Goal: Task Accomplishment & Management: Manage account settings

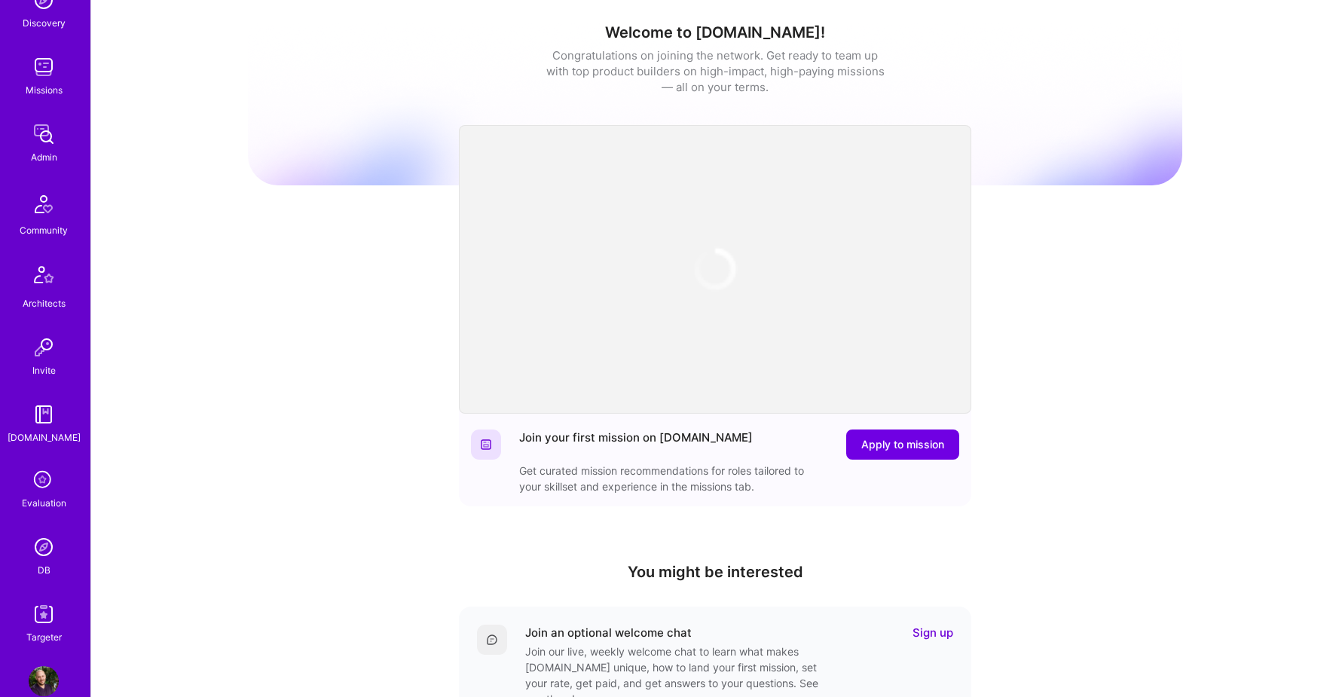
scroll to position [270, 0]
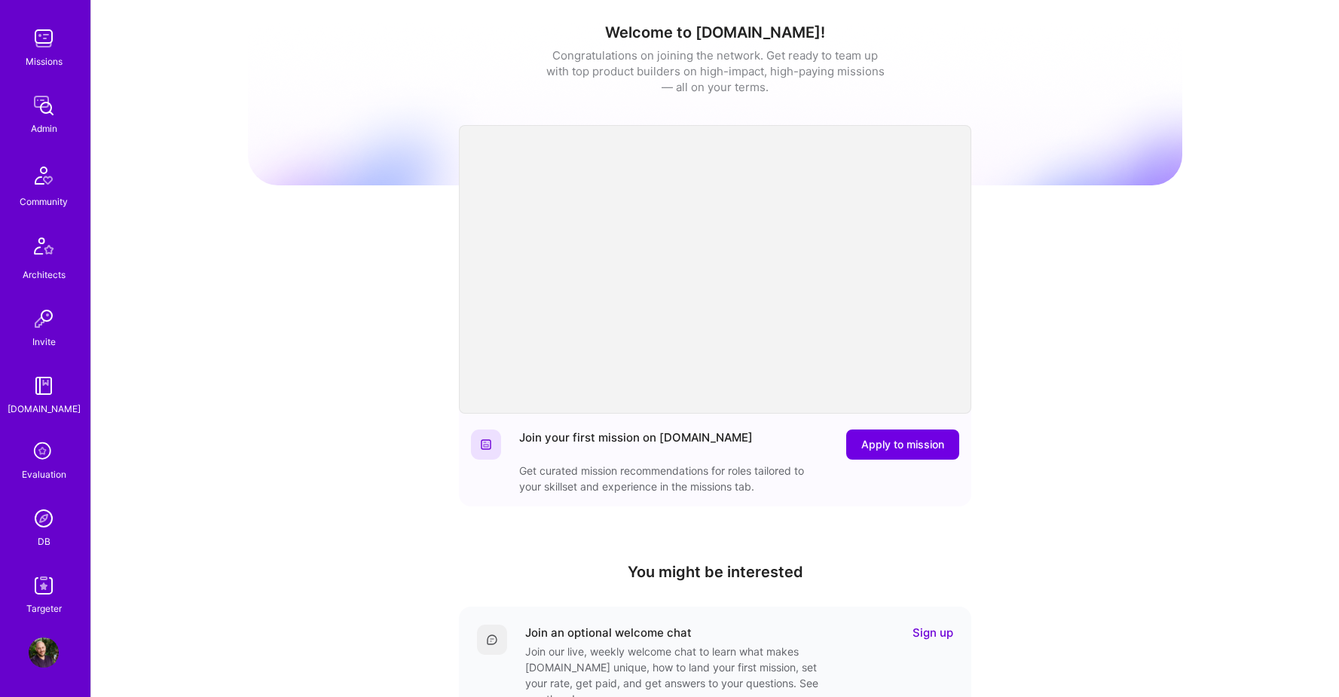
click at [40, 657] on img at bounding box center [44, 652] width 30 height 30
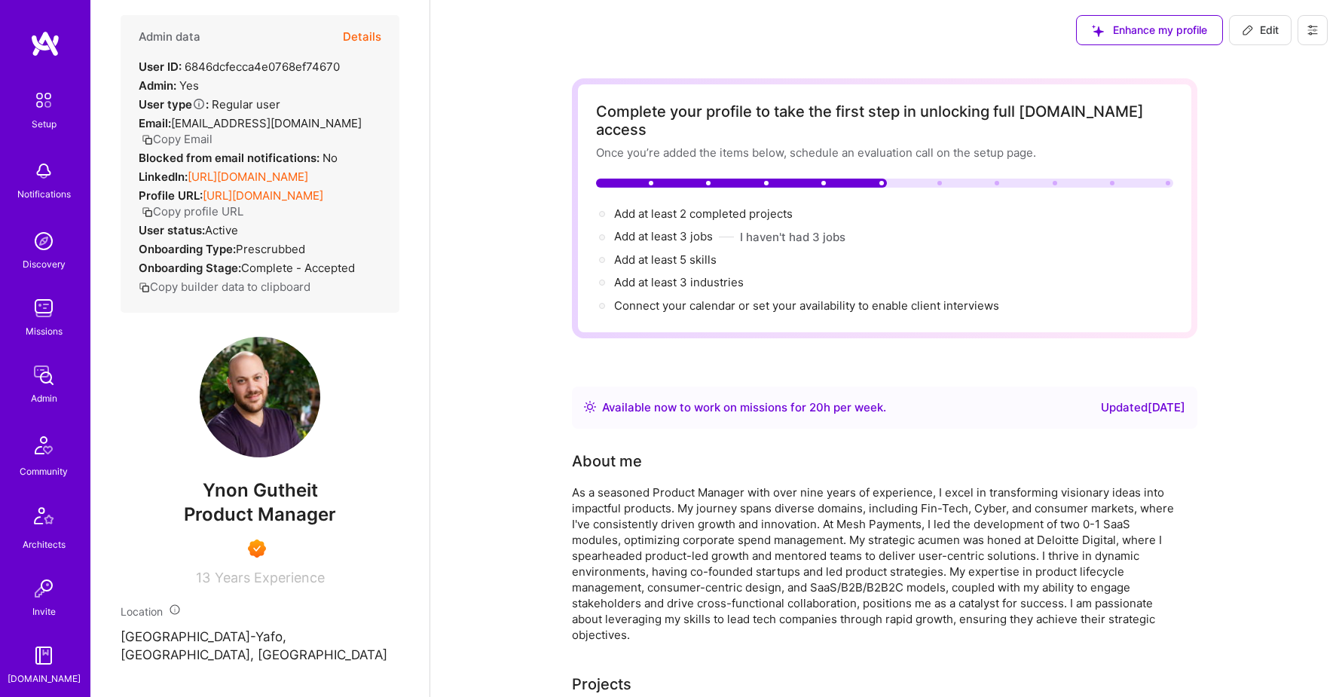
scroll to position [86, 0]
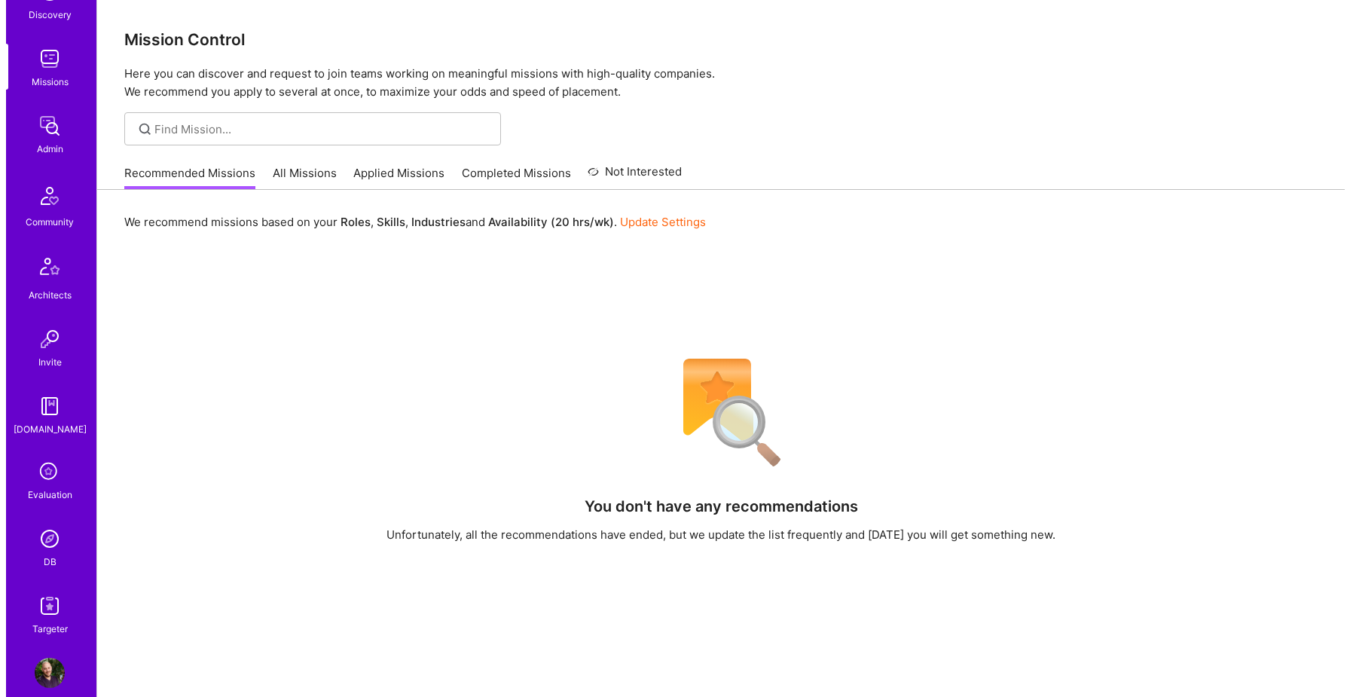
scroll to position [270, 0]
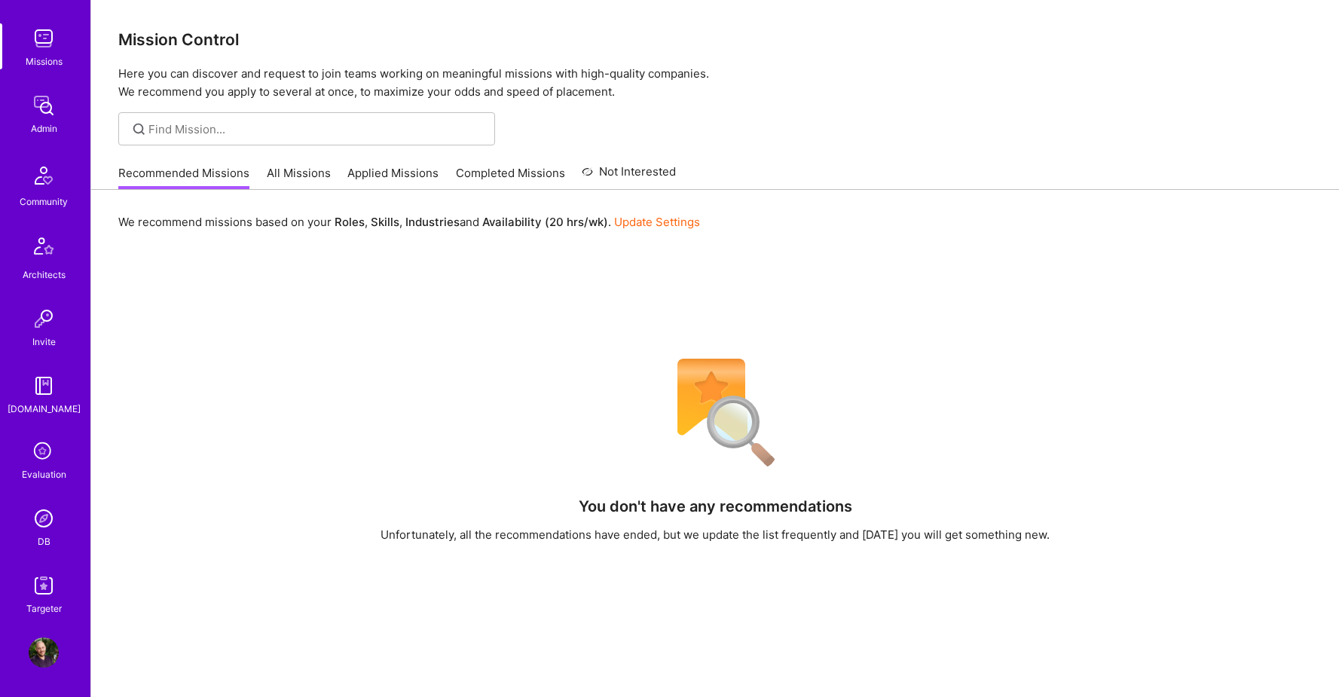
click at [38, 646] on img at bounding box center [44, 652] width 30 height 30
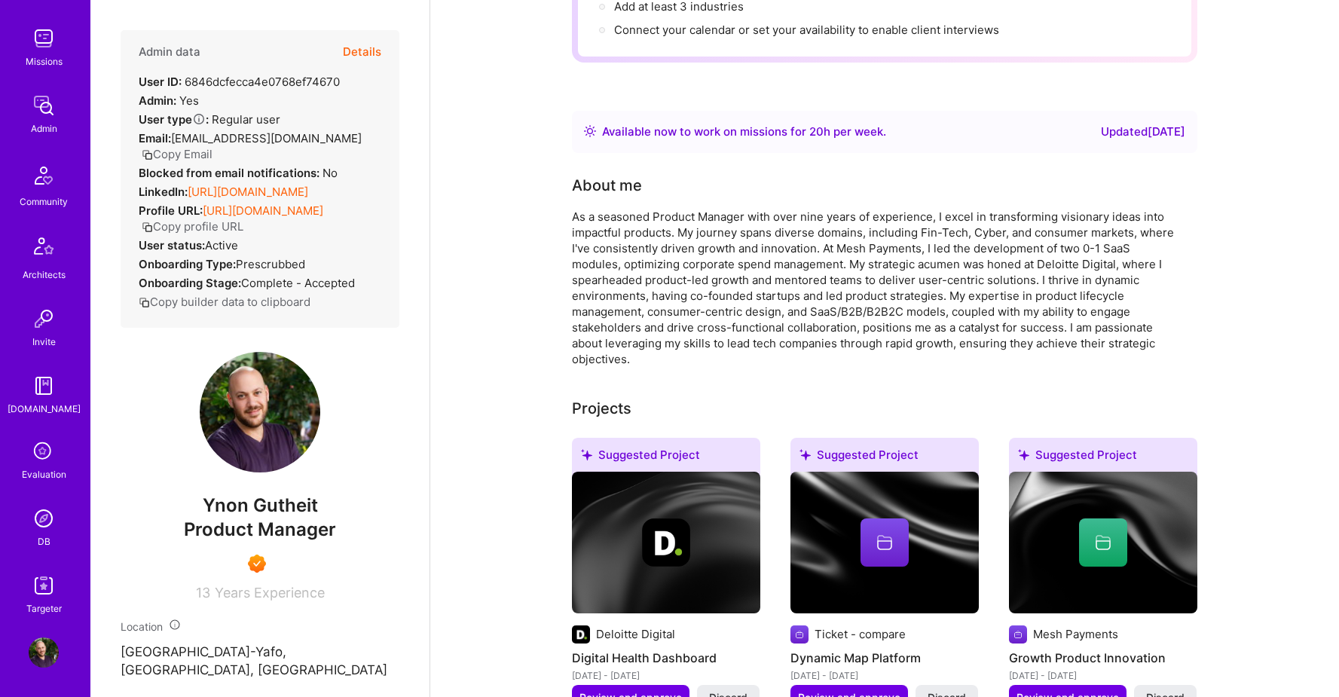
scroll to position [420, 0]
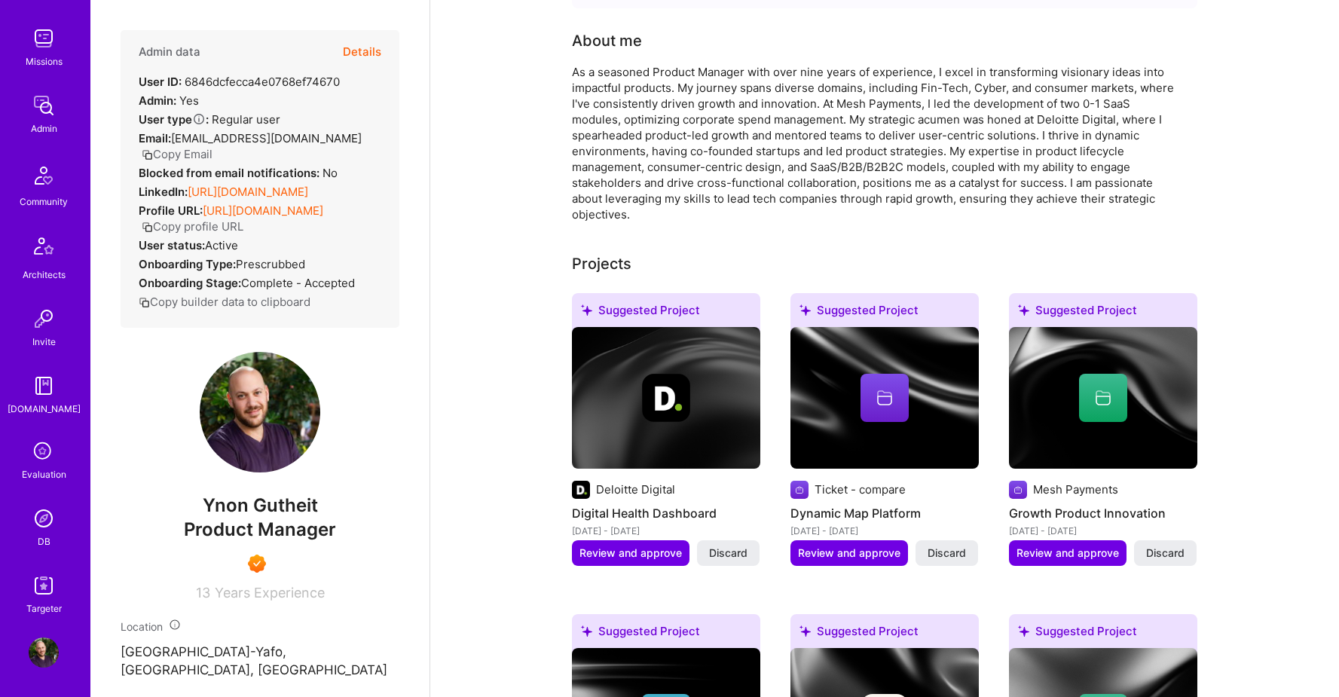
click at [55, 652] on link "Profile" at bounding box center [44, 652] width 38 height 30
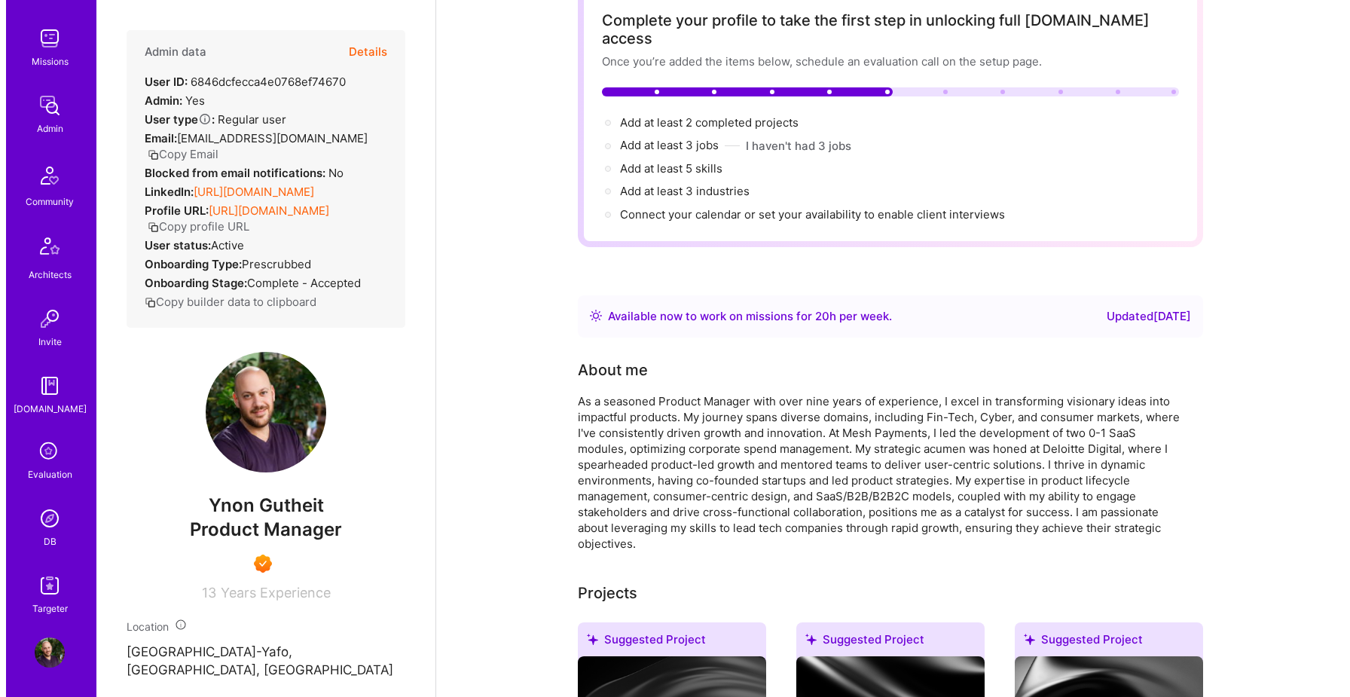
scroll to position [0, 0]
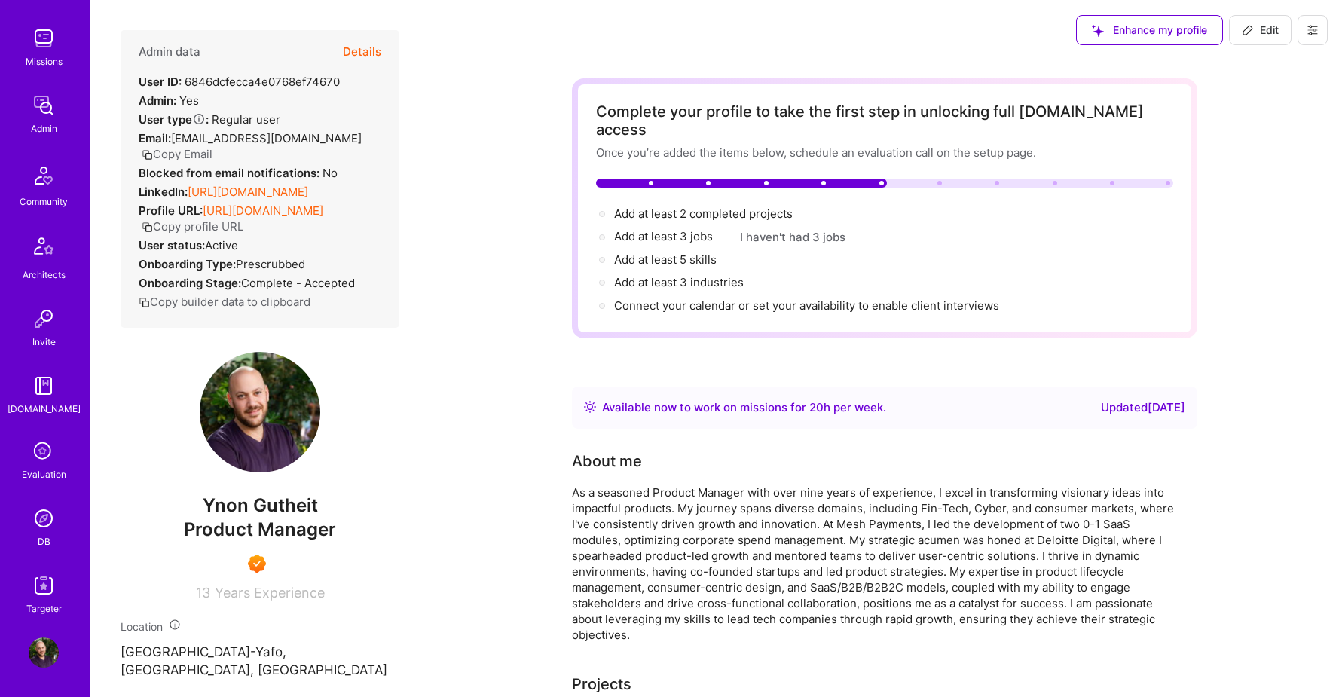
click at [1323, 30] on button at bounding box center [1312, 30] width 30 height 30
click at [1225, 219] on button "Log Out" at bounding box center [1257, 218] width 139 height 38
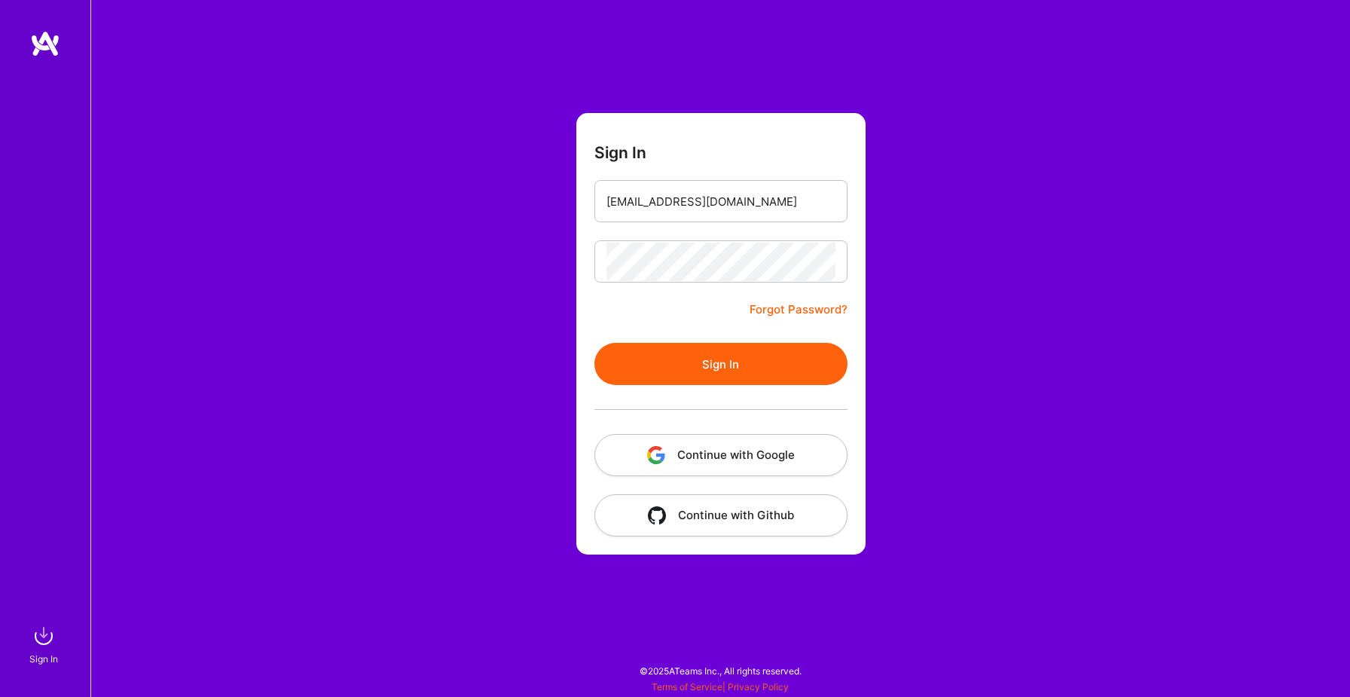
click at [701, 198] on input "[EMAIL_ADDRESS][DOMAIN_NAME]" at bounding box center [720, 201] width 229 height 38
drag, startPoint x: 0, startPoint y: 0, endPoint x: 551, endPoint y: 202, distance: 586.5
click at [551, 202] on div "Sign In ynon@a.team Forgot Password? Sign In Continue with Google Continue with…" at bounding box center [720, 348] width 1260 height 697
type input "Ynon.gutheit@gmail.com"
click at [738, 342] on form "Sign In Ynon.gutheit@gmail.com Forgot Password? Sign In Continue with Google Co…" at bounding box center [720, 333] width 289 height 441
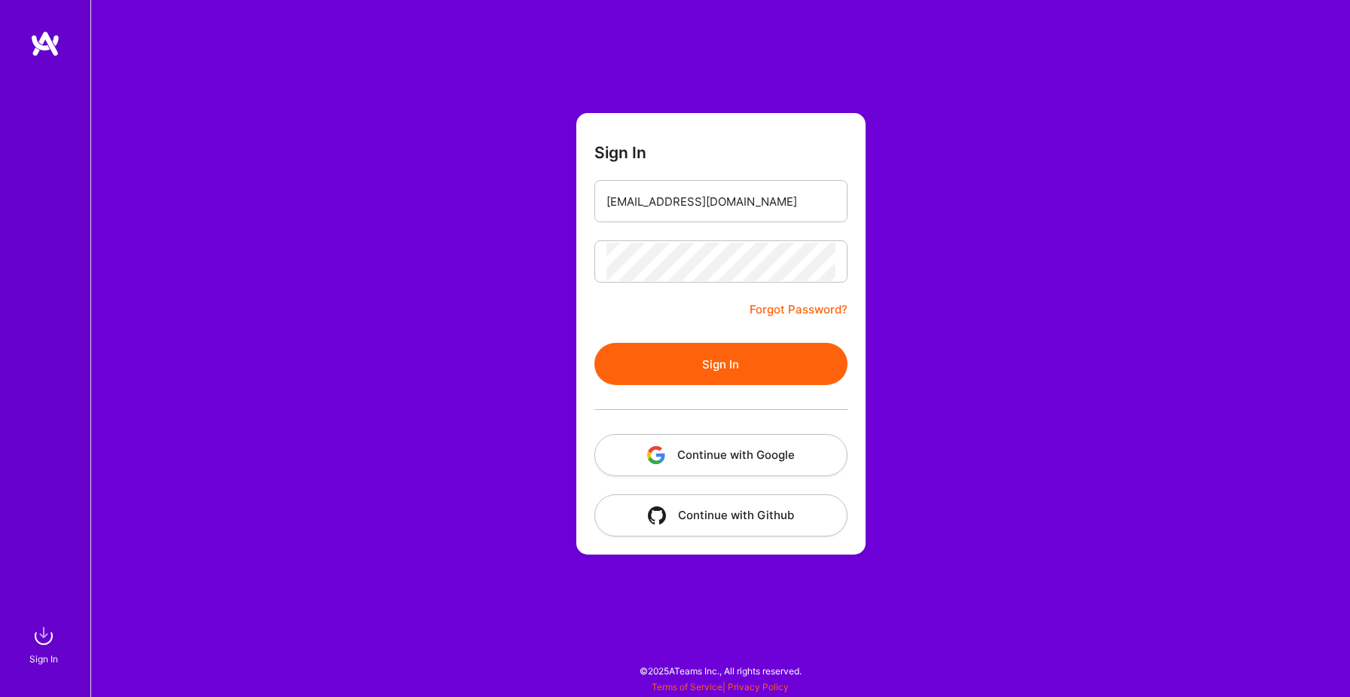
click at [733, 352] on button "Sign In" at bounding box center [720, 364] width 253 height 42
